Goal: Information Seeking & Learning: Learn about a topic

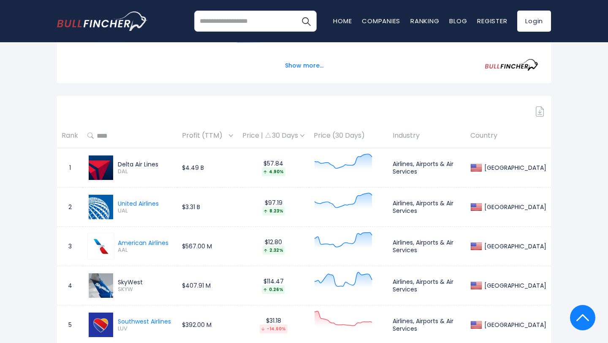
click at [126, 163] on div "Delta Air Lines" at bounding box center [138, 164] width 41 height 8
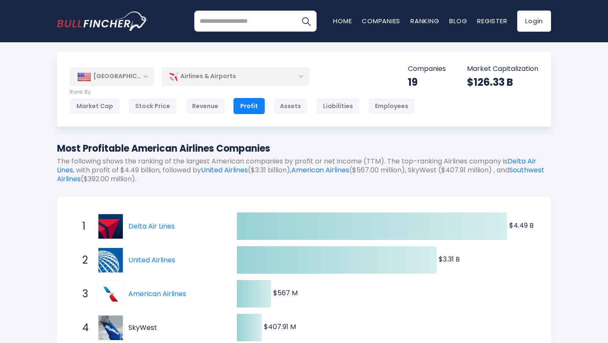
scroll to position [3, 0]
click at [153, 224] on link "Delta Air Lines" at bounding box center [151, 226] width 46 height 10
click at [273, 107] on div "Assets" at bounding box center [290, 106] width 35 height 16
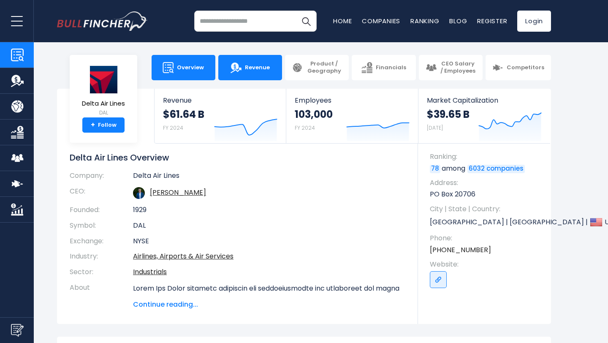
click at [241, 72] on img at bounding box center [235, 67] width 11 height 11
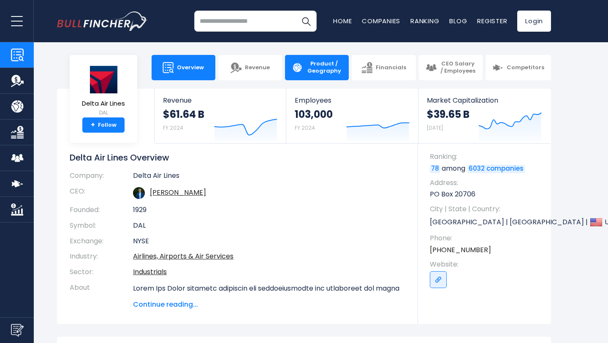
click at [321, 62] on span "Product / Geography" at bounding box center [324, 67] width 36 height 14
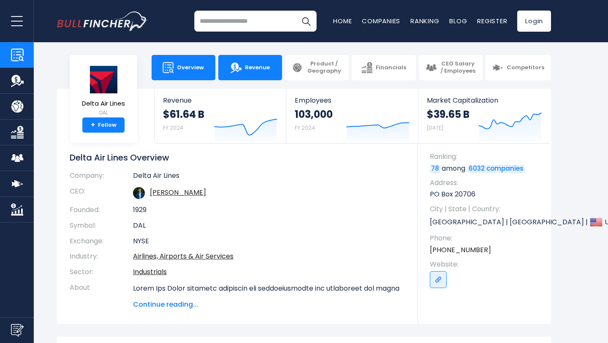
click at [275, 62] on link "Revenue" at bounding box center [250, 67] width 64 height 25
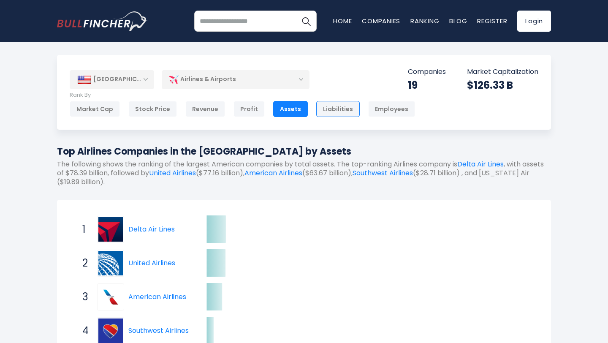
click at [317, 113] on div "Liabilities" at bounding box center [337, 109] width 43 height 16
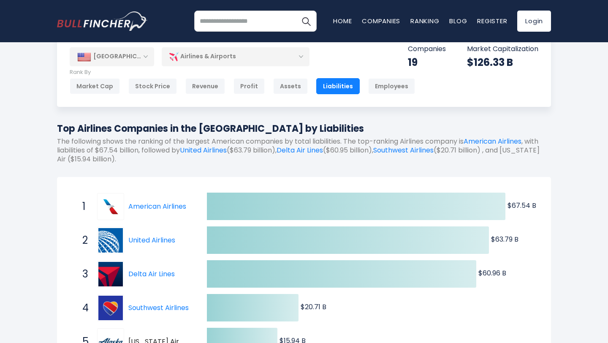
scroll to position [22, 0]
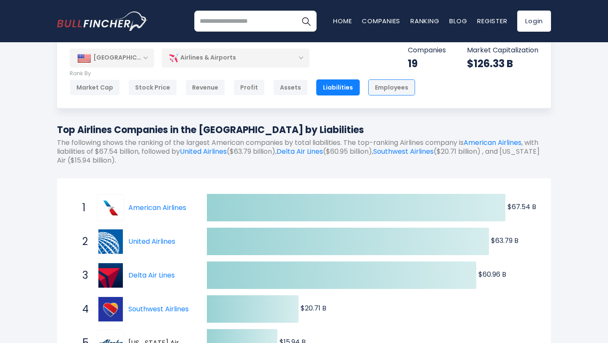
click at [401, 91] on div "Employees" at bounding box center [391, 87] width 47 height 16
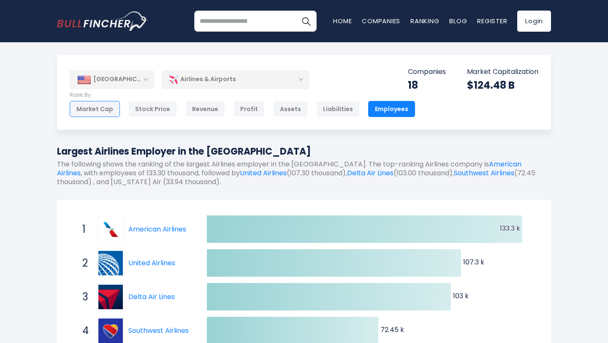
click at [109, 110] on div "Market Cap" at bounding box center [95, 109] width 50 height 16
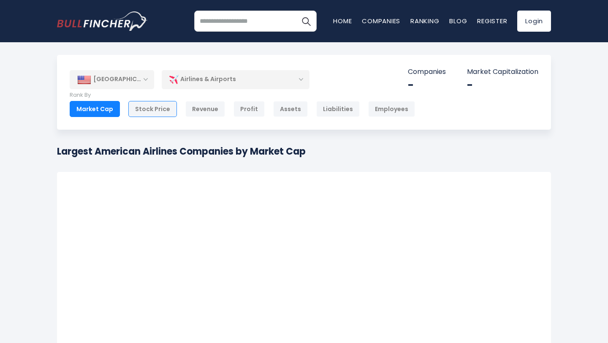
click at [138, 108] on div "Stock Price" at bounding box center [152, 109] width 49 height 16
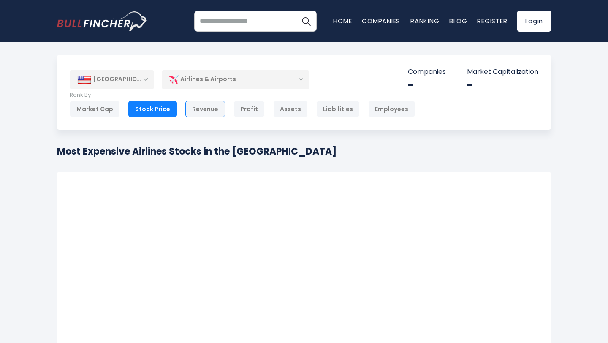
click at [198, 108] on div "Revenue" at bounding box center [205, 109] width 40 height 16
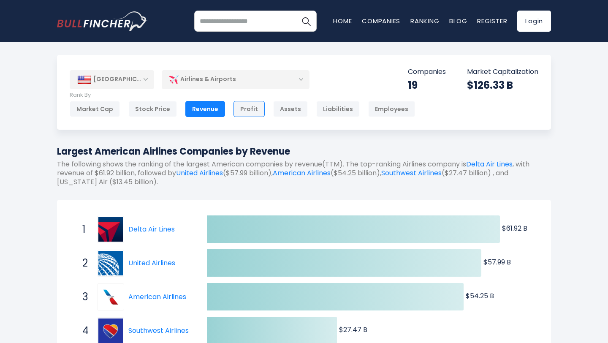
click at [245, 109] on div "Profit" at bounding box center [248, 109] width 31 height 16
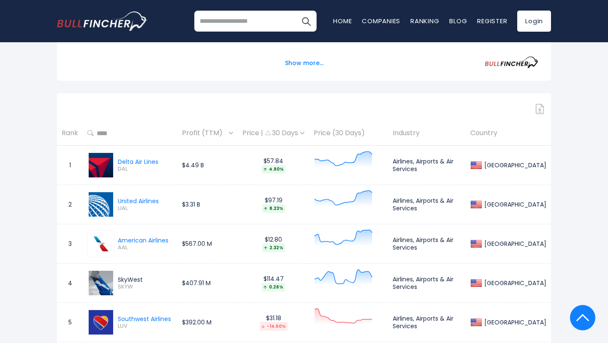
scroll to position [385, 0]
